Goal: Task Accomplishment & Management: Use online tool/utility

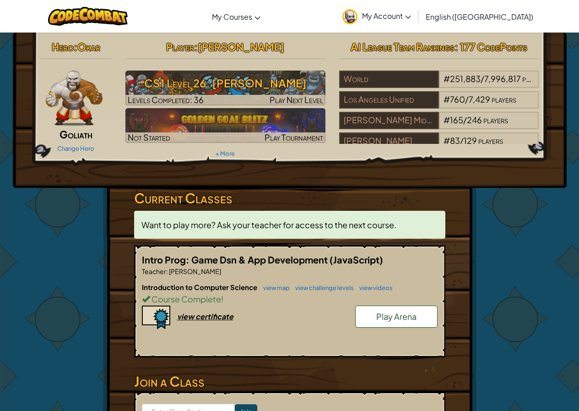
click at [402, 313] on span "Play Arena" at bounding box center [396, 316] width 40 height 11
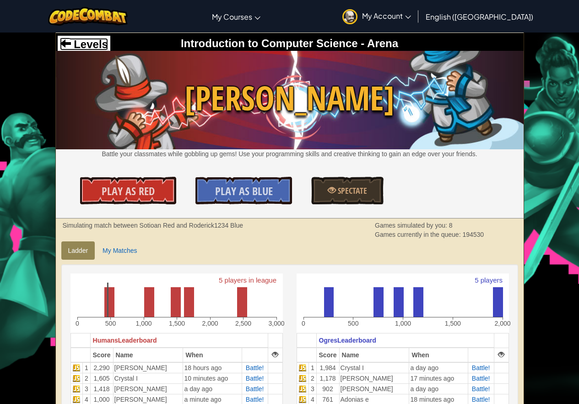
click at [96, 46] on span "Levels" at bounding box center [89, 44] width 37 height 12
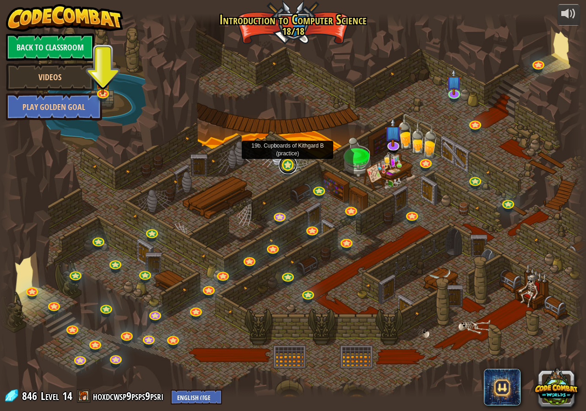
click at [287, 171] on link at bounding box center [288, 165] width 18 height 18
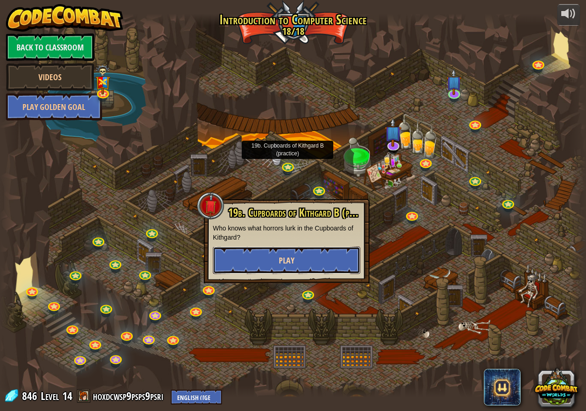
click at [312, 257] on button "Play" at bounding box center [286, 259] width 147 height 27
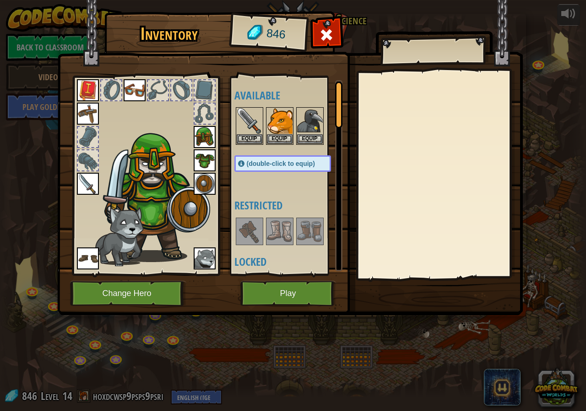
click at [298, 278] on img at bounding box center [290, 149] width 466 height 332
click at [302, 285] on button "Play" at bounding box center [288, 293] width 96 height 25
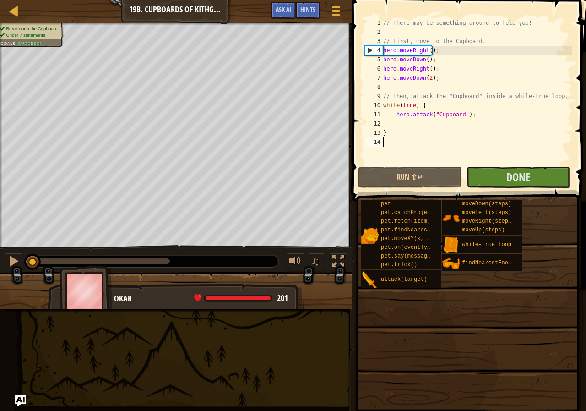
type textarea "f"
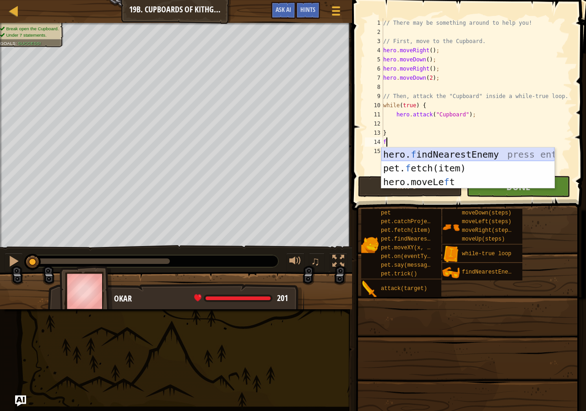
click at [412, 152] on div "hero. f indNearestEnemy press enter pet. f etch(item) press enter hero.moveLe f…" at bounding box center [467, 181] width 173 height 69
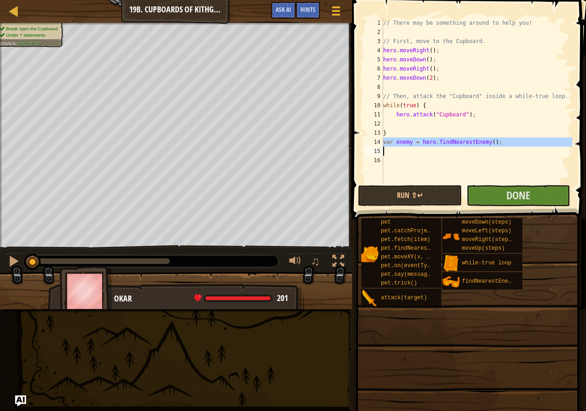
drag, startPoint x: 383, startPoint y: 140, endPoint x: 398, endPoint y: 143, distance: 15.4
click at [398, 143] on div "1 2 3 4 5 6 7 8 9 10 11 12 13 14 15 16 // There may be something around to help…" at bounding box center [467, 100] width 209 height 165
type textarea "var enemy = hero.findNearestEnemy();"
